Goal: Navigation & Orientation: Find specific page/section

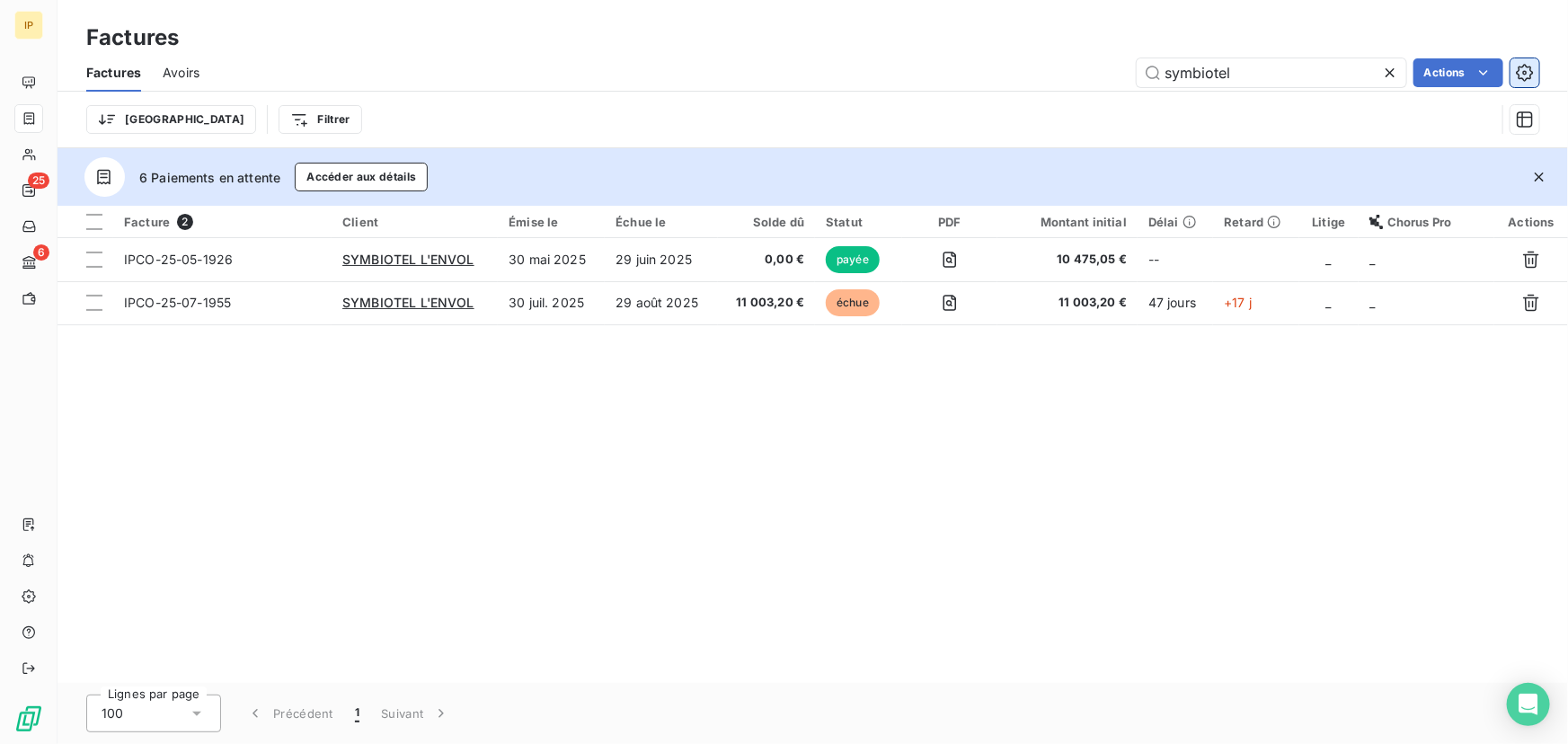
click at [1524, 73] on icon "button" at bounding box center [1525, 72] width 5 height 5
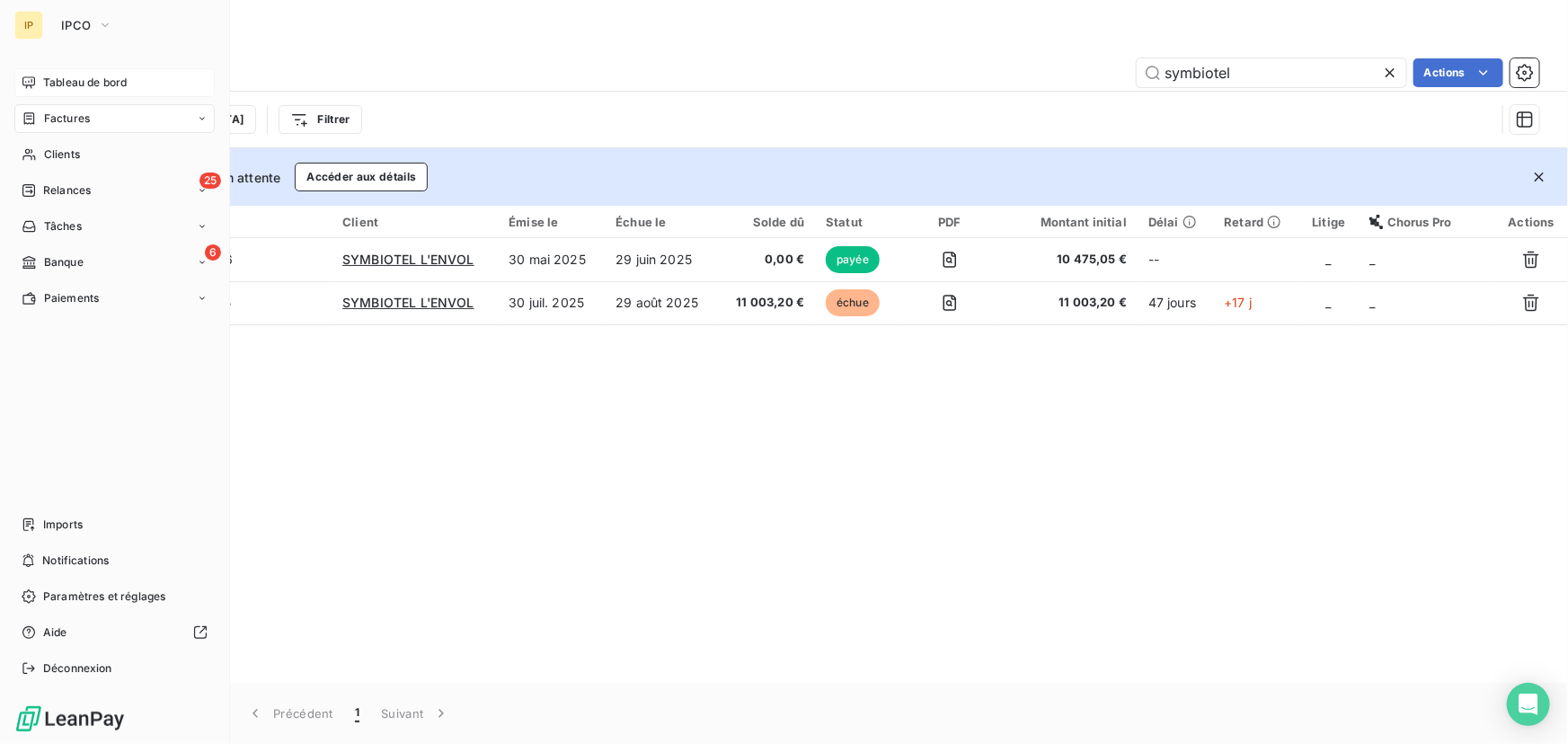
click at [73, 85] on span "Tableau de bord" at bounding box center [85, 83] width 84 height 17
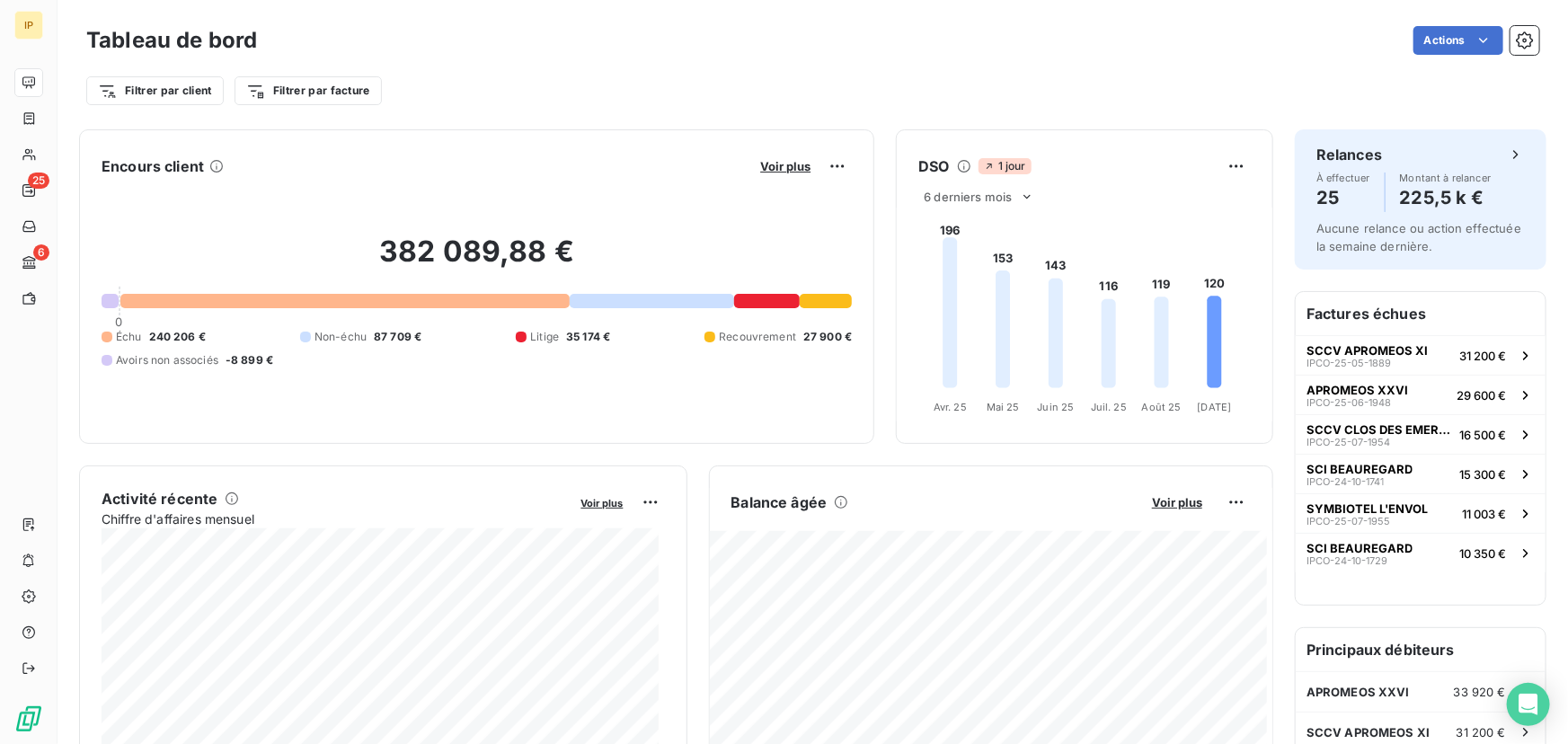
click at [102, 18] on div "Tableau de bord Actions Filtrer par client Filtrer par facture" at bounding box center [812, 59] width 1511 height 118
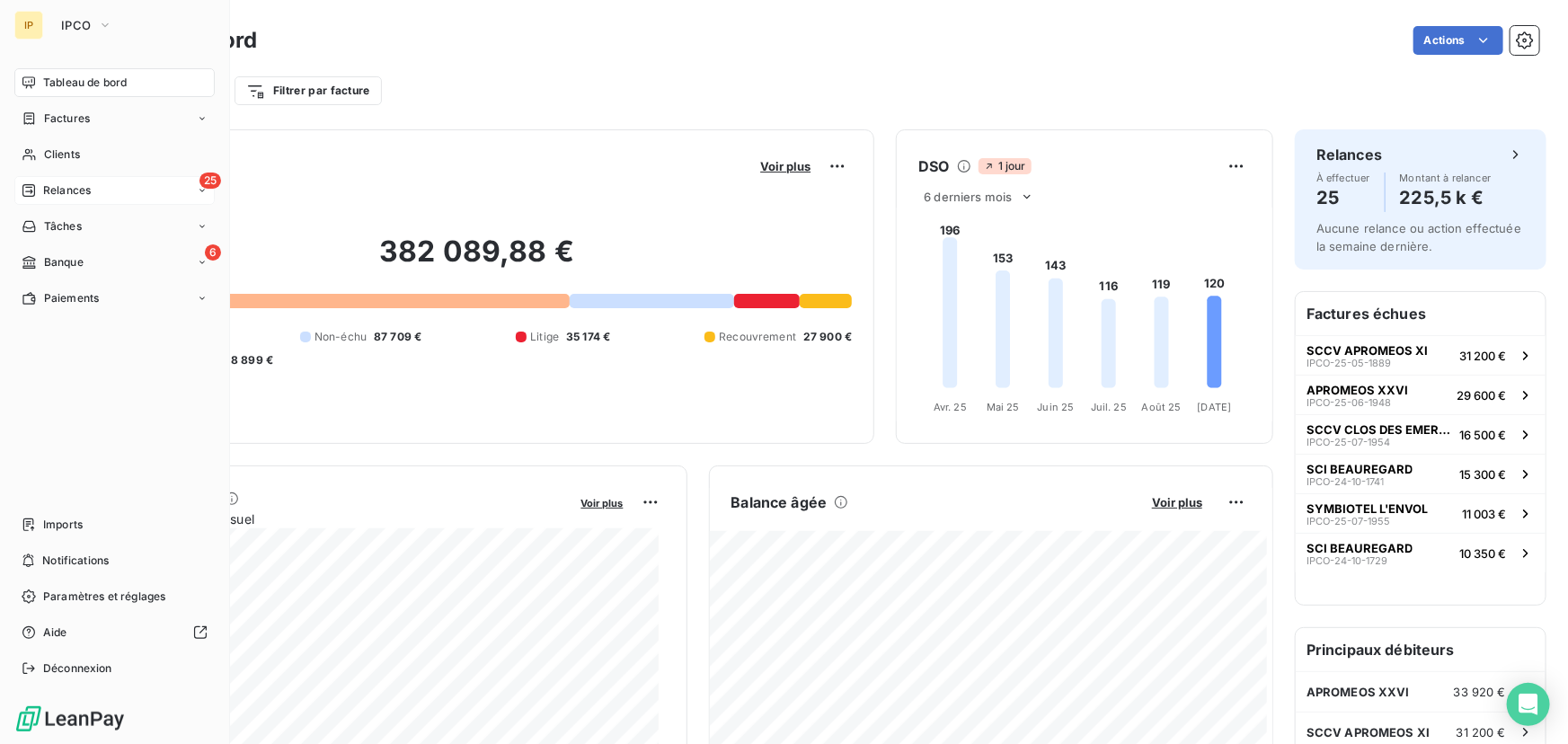
click at [37, 183] on div "Relances" at bounding box center [55, 190] width 69 height 17
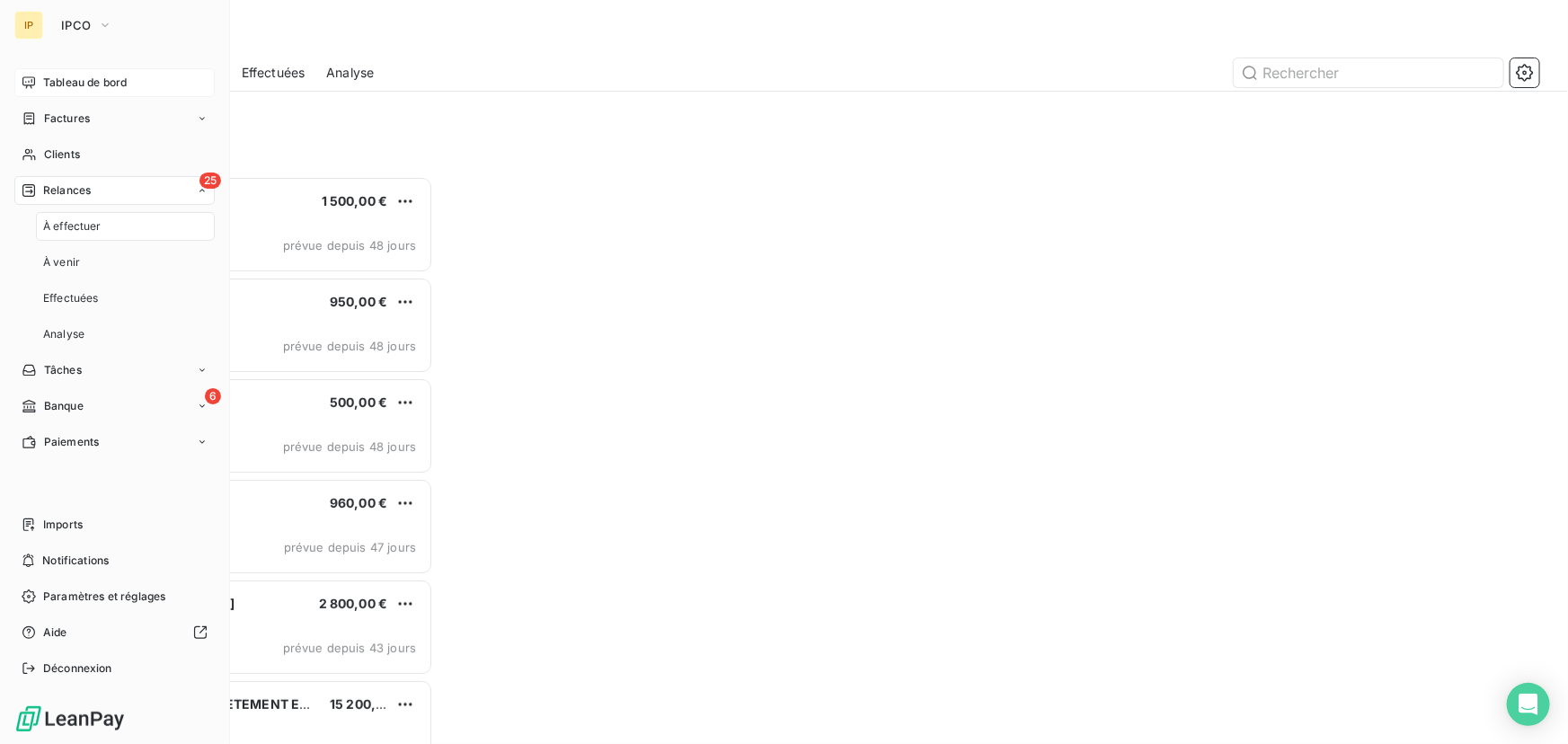
scroll to position [557, 334]
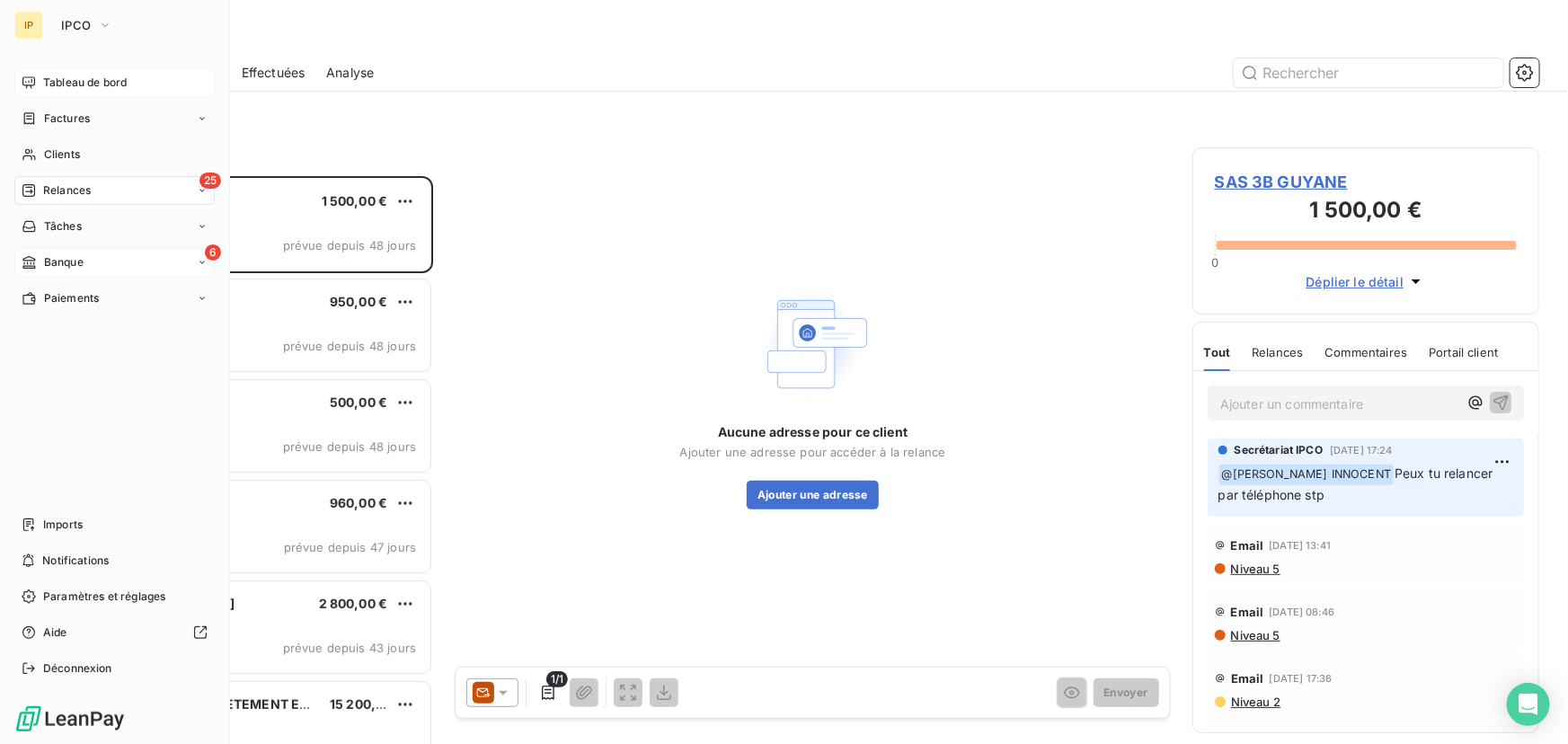
click at [49, 260] on span "Banque" at bounding box center [63, 262] width 40 height 17
